Goal: Transaction & Acquisition: Purchase product/service

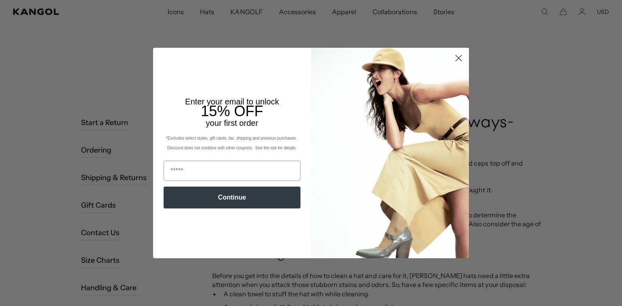
click at [456, 59] on circle "Close dialog" at bounding box center [458, 57] width 13 height 13
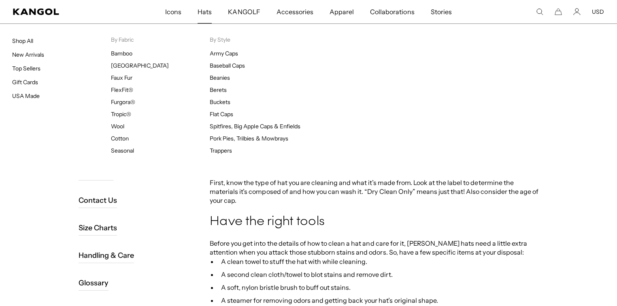
click at [209, 13] on span "Hats" at bounding box center [205, 11] width 14 height 23
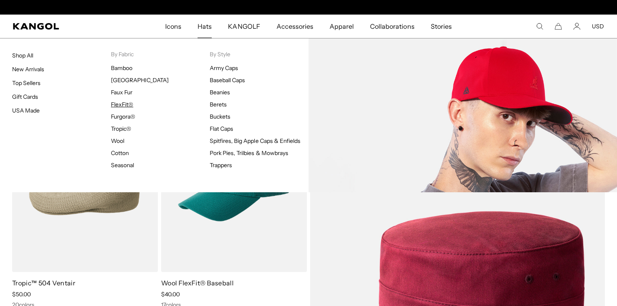
click at [123, 101] on link "FlexFit®" at bounding box center [122, 104] width 22 height 7
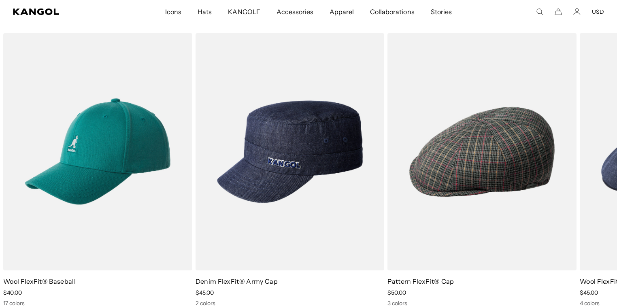
scroll to position [907, 0]
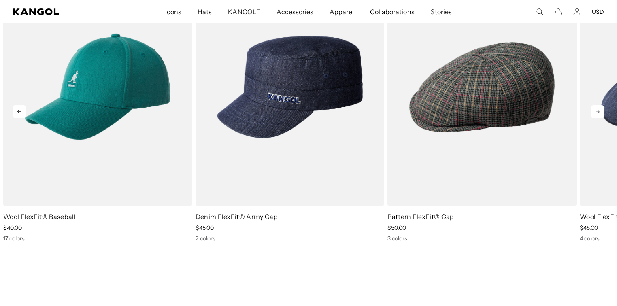
click at [598, 115] on icon at bounding box center [597, 111] width 13 height 13
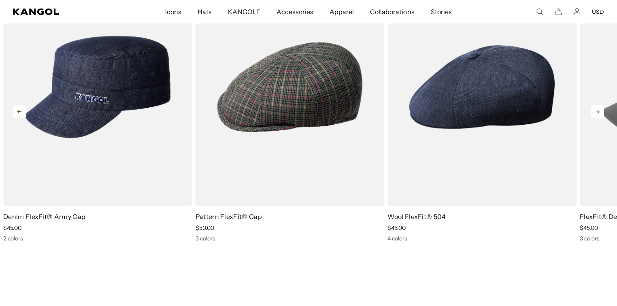
scroll to position [0, 0]
click at [598, 115] on icon at bounding box center [597, 111] width 13 height 13
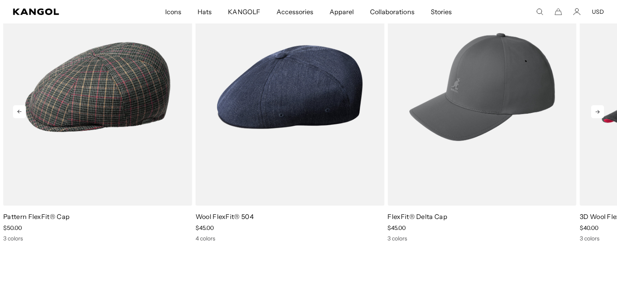
click at [598, 115] on icon at bounding box center [597, 111] width 13 height 13
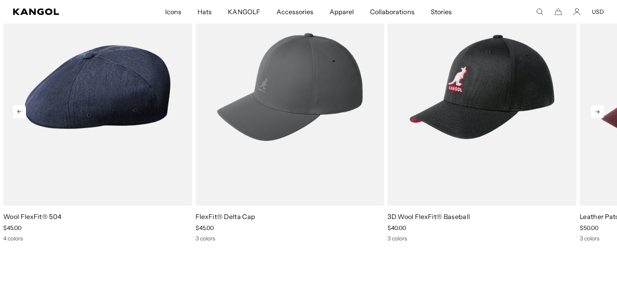
scroll to position [0, 167]
click at [598, 115] on icon at bounding box center [597, 111] width 13 height 13
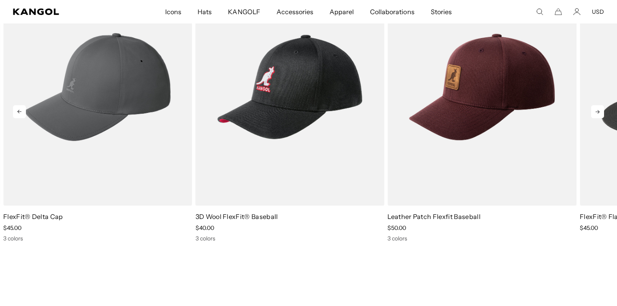
click at [598, 115] on icon at bounding box center [597, 111] width 13 height 13
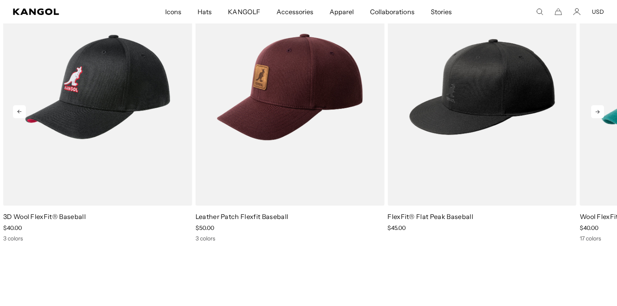
click at [598, 115] on icon at bounding box center [597, 111] width 13 height 13
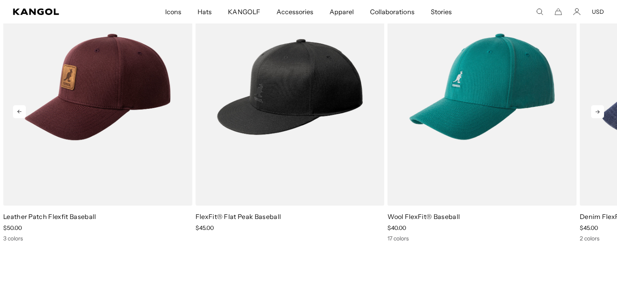
click at [598, 115] on icon at bounding box center [597, 111] width 13 height 13
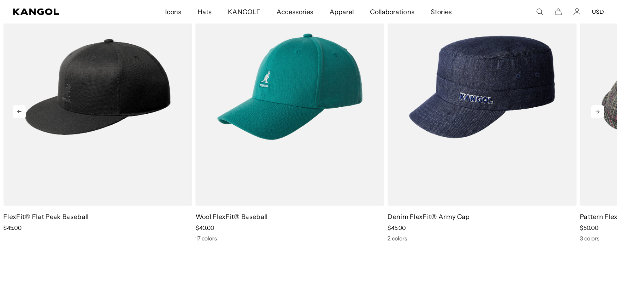
click at [598, 115] on icon at bounding box center [597, 111] width 13 height 13
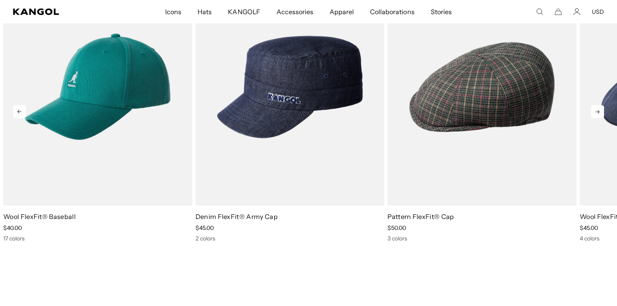
click at [598, 115] on icon at bounding box center [597, 111] width 13 height 13
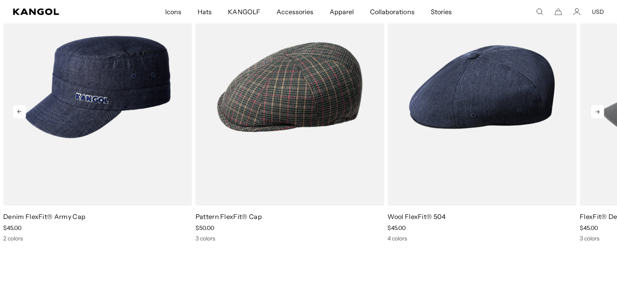
click at [598, 115] on icon at bounding box center [597, 111] width 13 height 13
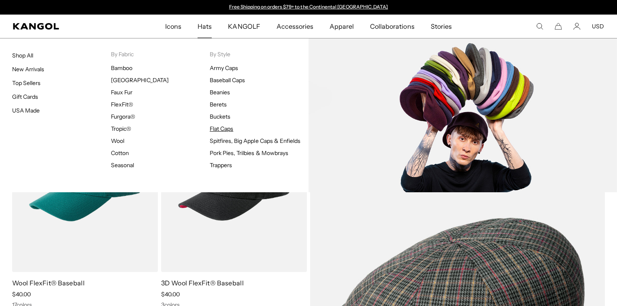
click at [219, 130] on link "Flat Caps" at bounding box center [221, 128] width 23 height 7
